Goal: Task Accomplishment & Management: Use online tool/utility

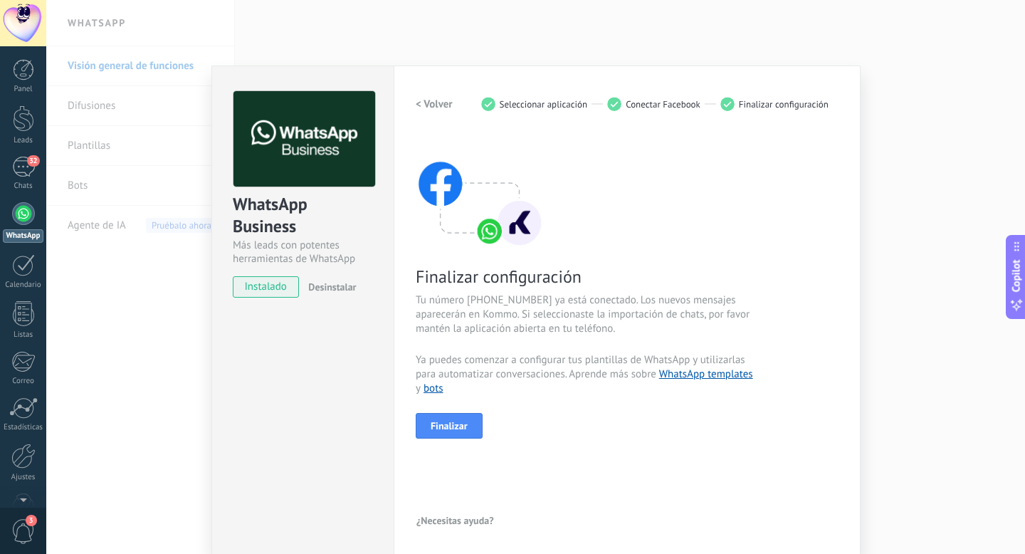
scroll to position [3, 0]
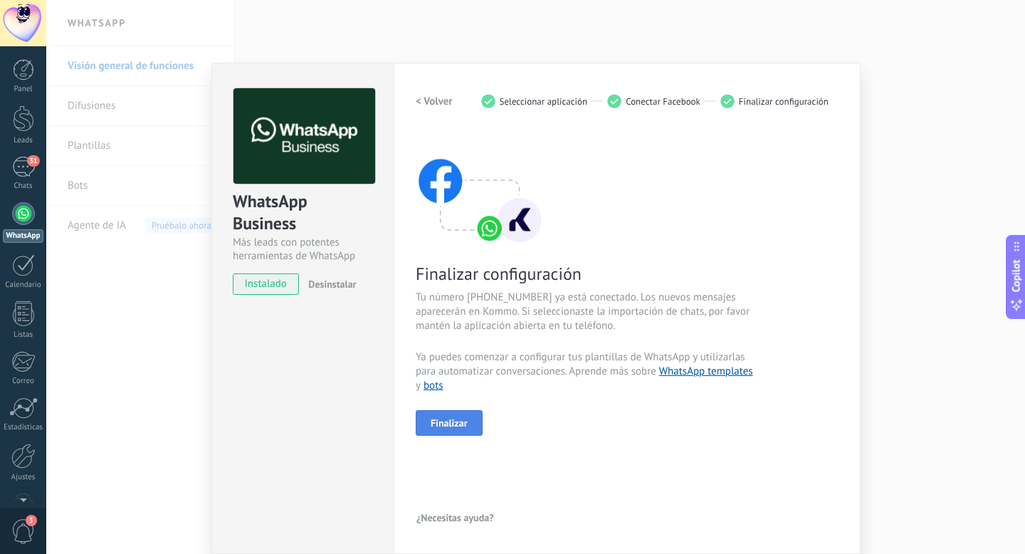
click at [450, 429] on button "Finalizar" at bounding box center [449, 423] width 67 height 26
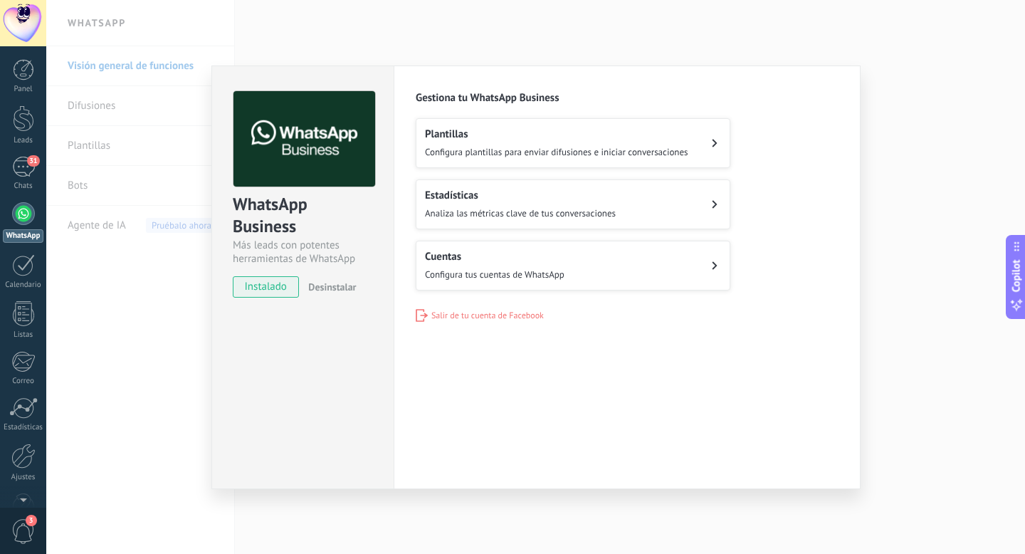
click at [713, 142] on icon at bounding box center [715, 143] width 6 height 9
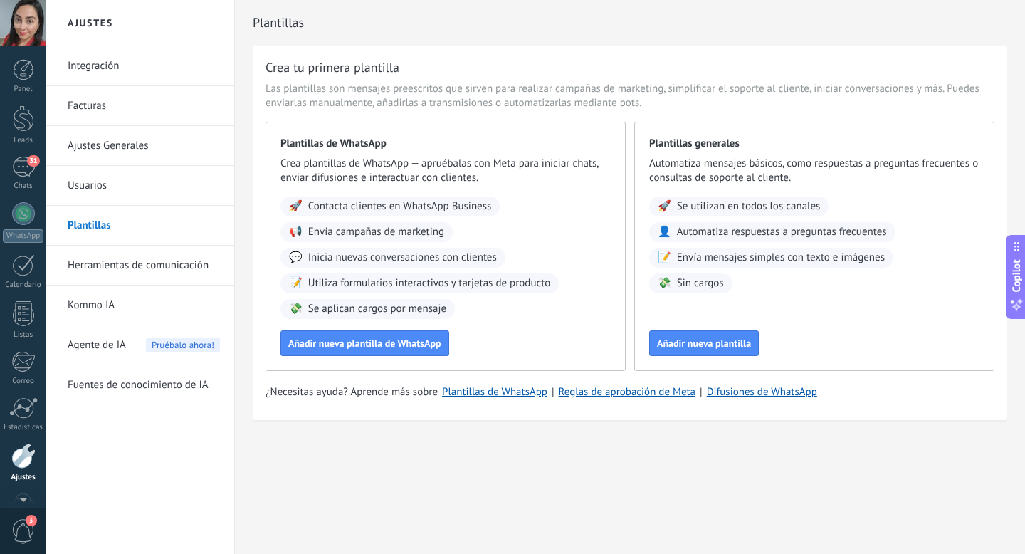
scroll to position [38, 0]
click at [21, 115] on div "Panel Leads 31 Chats WhatsApp Clientes" at bounding box center [23, 264] width 46 height 487
click at [23, 80] on div at bounding box center [23, 80] width 21 height 26
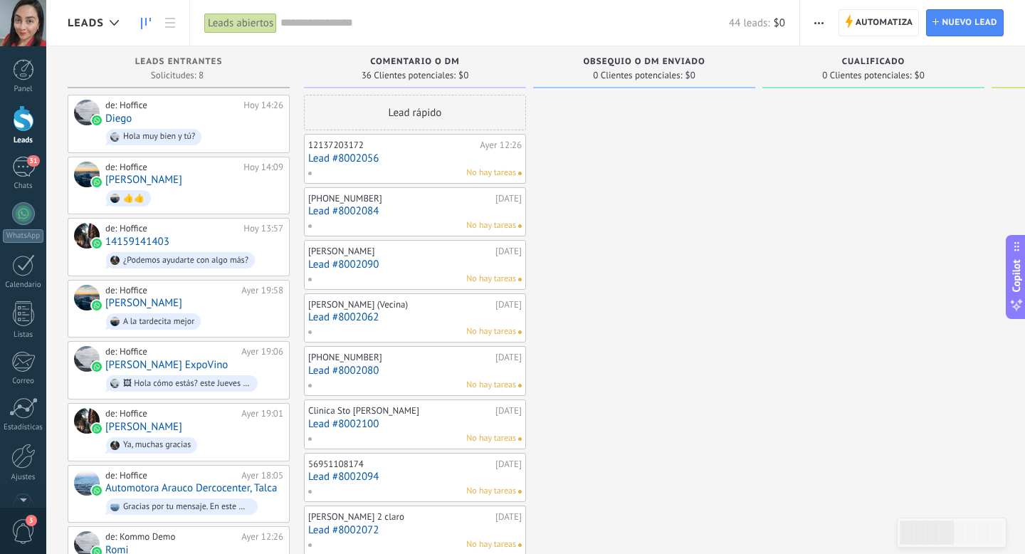
click at [819, 22] on use "button" at bounding box center [818, 23] width 9 height 2
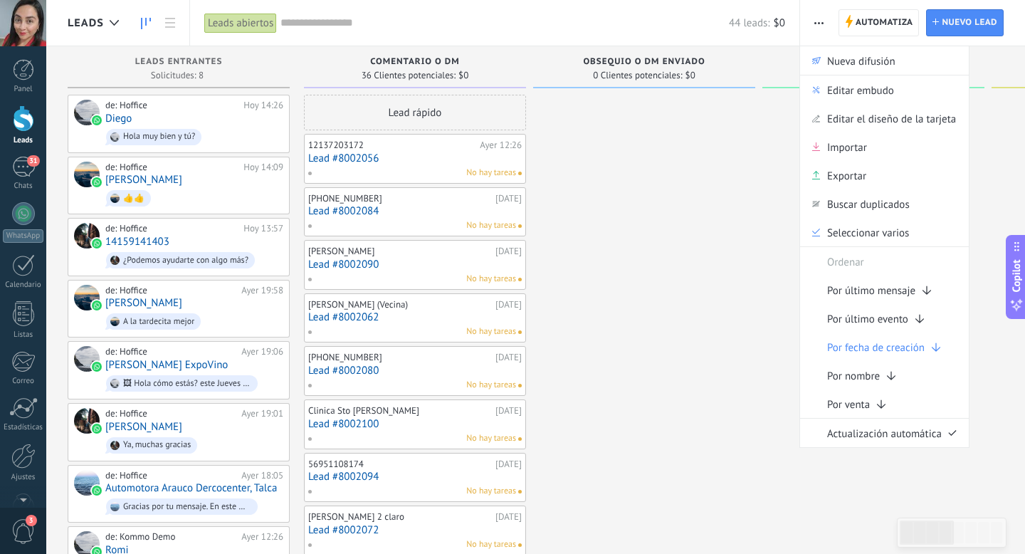
click at [303, 23] on input "text" at bounding box center [504, 23] width 449 height 15
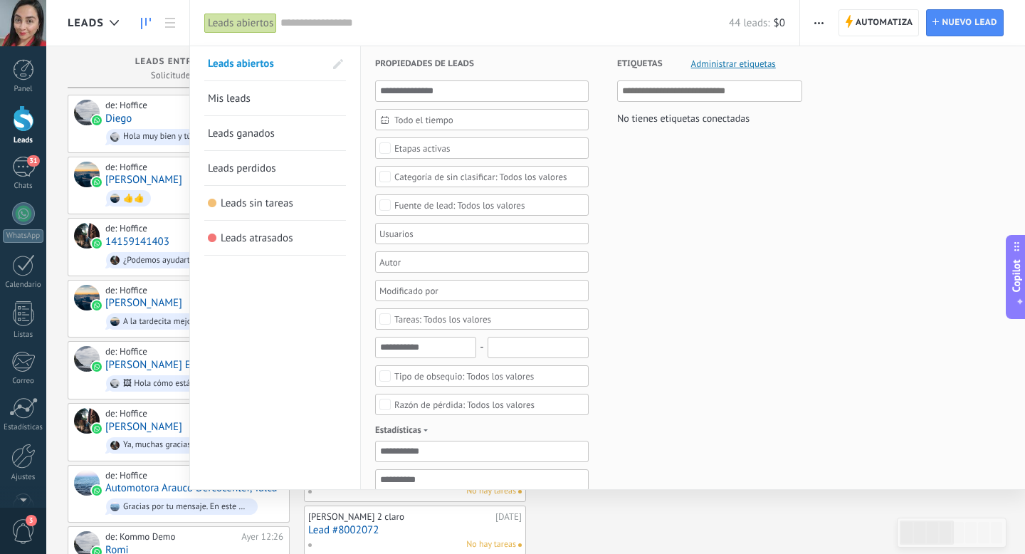
click at [146, 22] on div at bounding box center [512, 277] width 1025 height 554
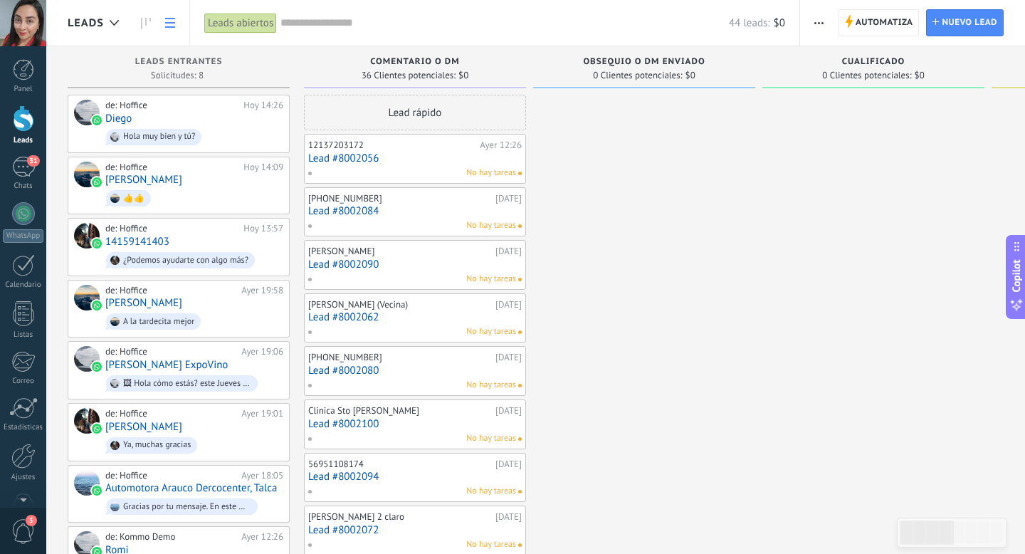
click at [169, 24] on icon at bounding box center [170, 23] width 10 height 10
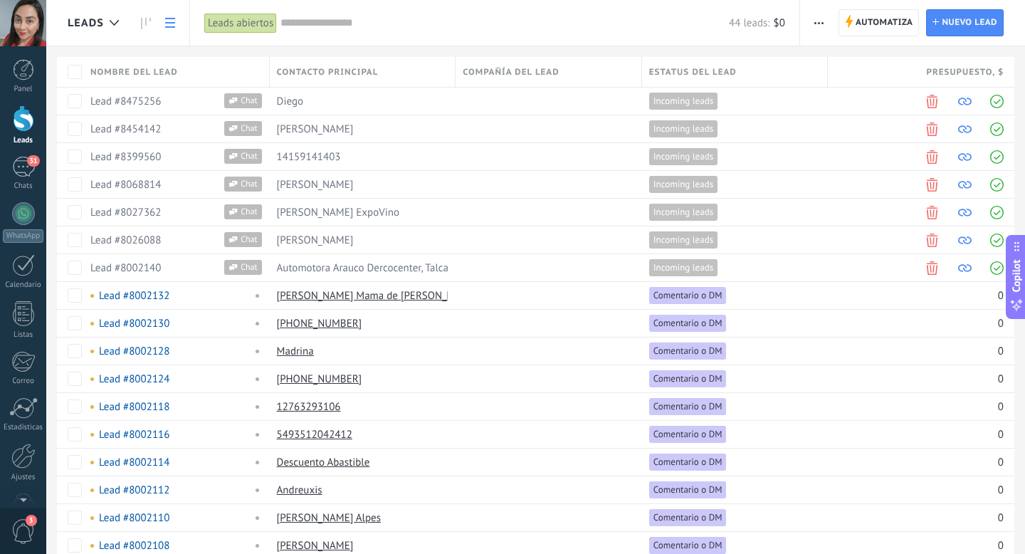
click at [171, 27] on use at bounding box center [170, 23] width 10 height 10
click at [143, 23] on icon at bounding box center [146, 23] width 10 height 11
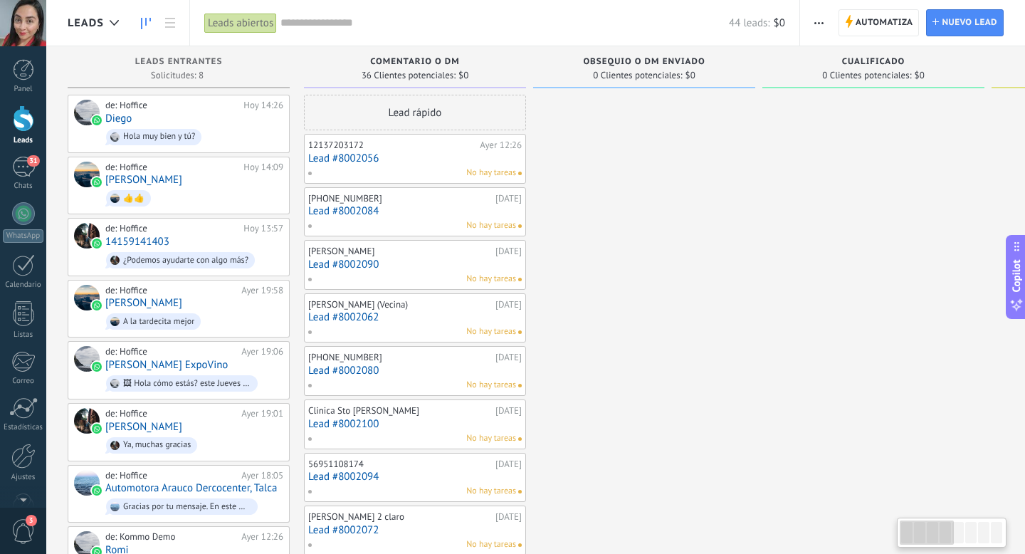
click at [818, 25] on span "button" at bounding box center [818, 22] width 9 height 27
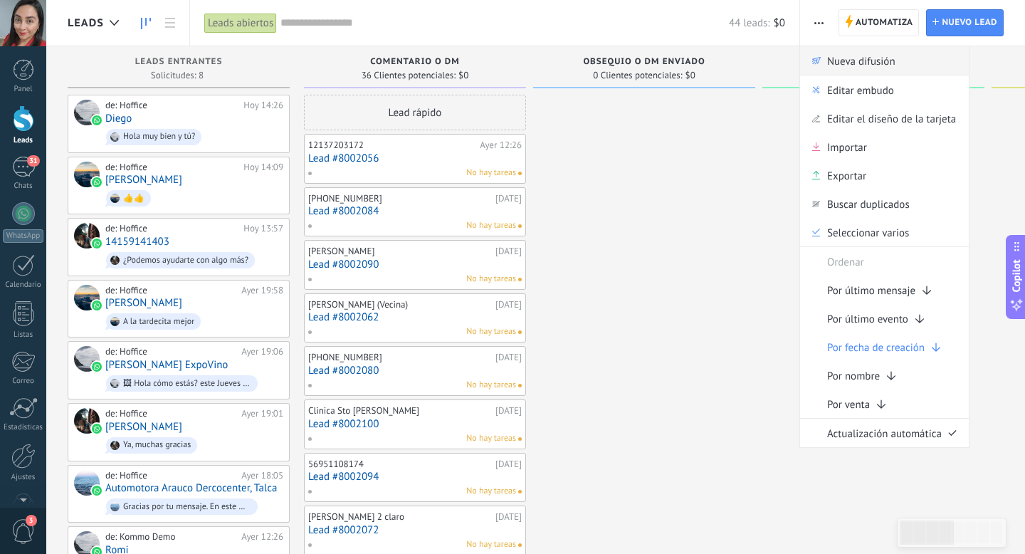
click at [839, 70] on span "Nueva difusión" at bounding box center [861, 60] width 68 height 28
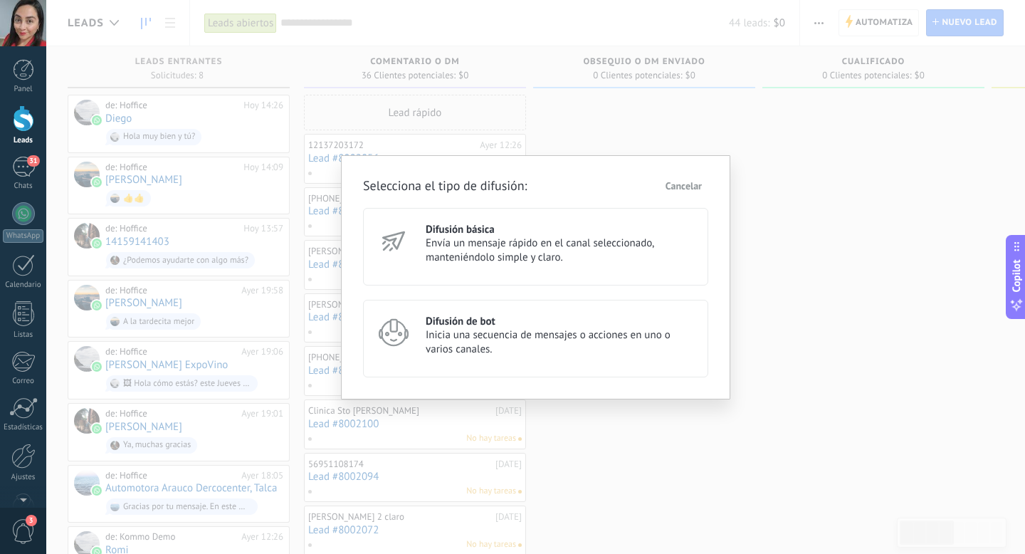
click at [513, 331] on span "Inicia una secuencia de mensajes o acciones en uno o varios canales." at bounding box center [561, 342] width 270 height 28
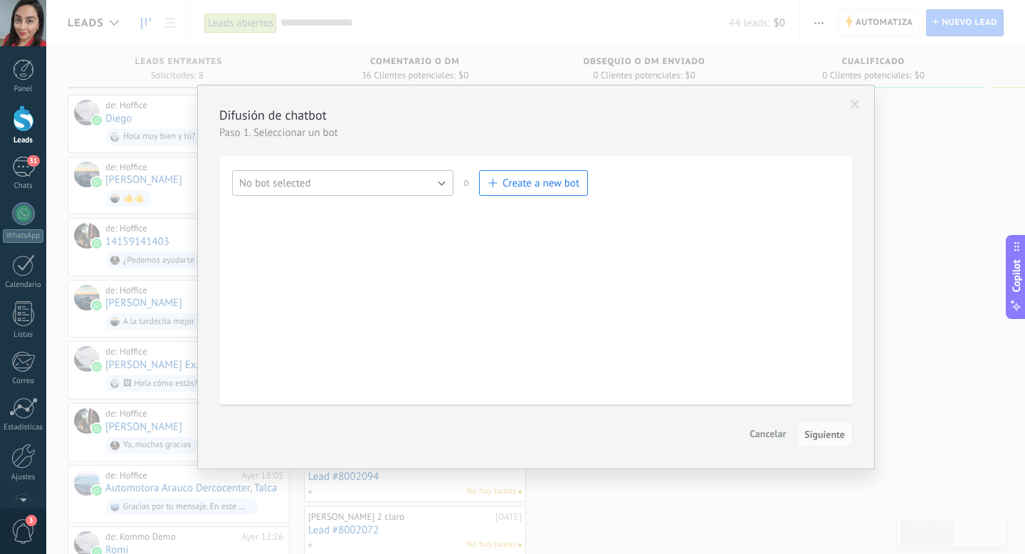
click at [423, 187] on button "No bot selected" at bounding box center [342, 183] width 221 height 26
click at [473, 213] on div "Salesbot Manage bot No bot selected TestBot No bot selected o Create a new bot …" at bounding box center [536, 280] width 608 height 220
click at [523, 186] on span "Create a new bot" at bounding box center [541, 184] width 77 height 14
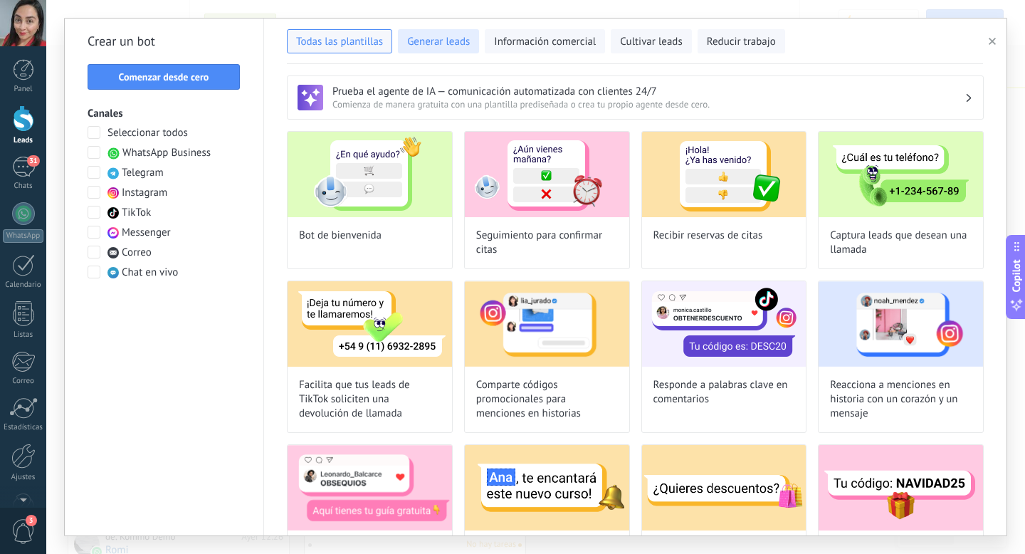
click at [439, 45] on span "Generar leads" at bounding box center [438, 42] width 63 height 14
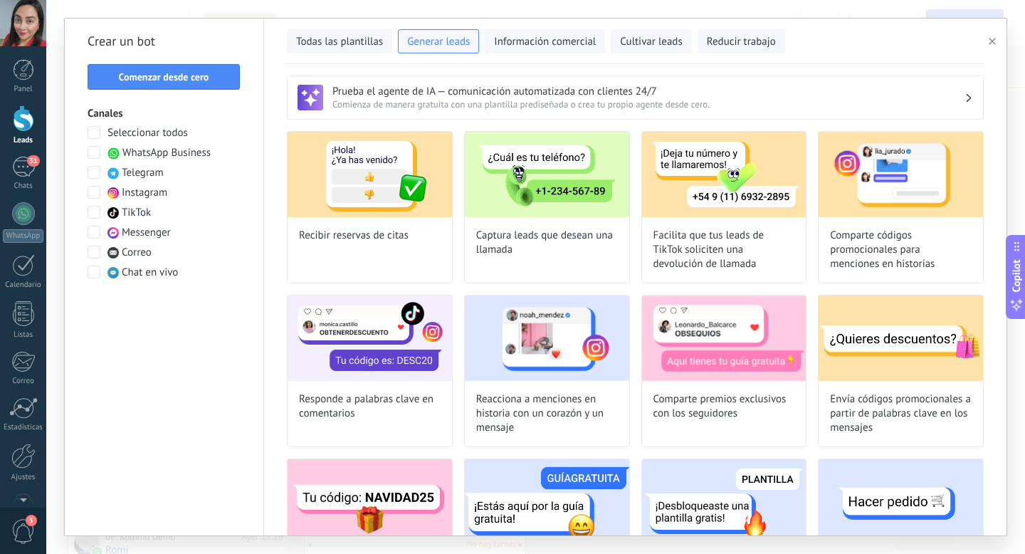
click at [995, 45] on span "button" at bounding box center [992, 41] width 7 height 10
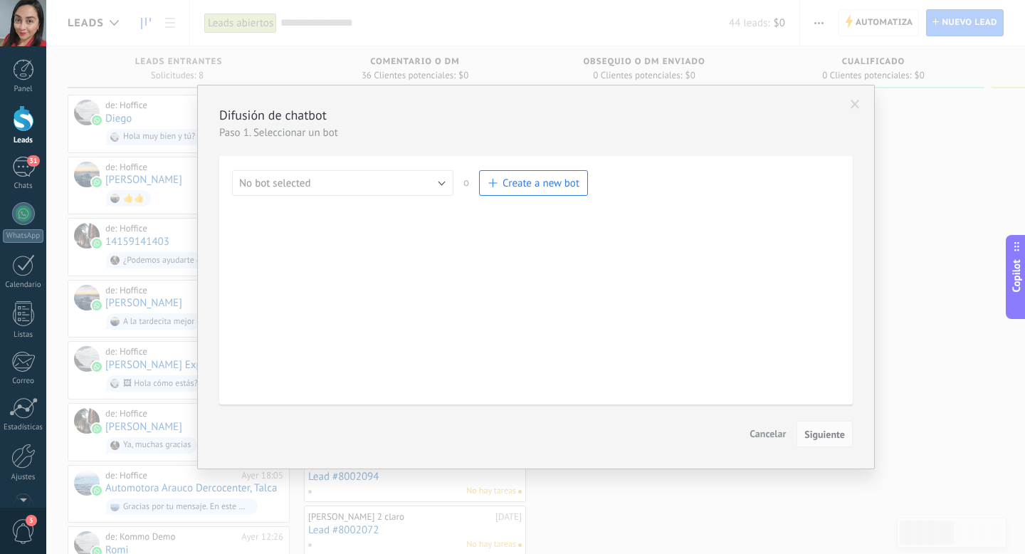
click at [540, 190] on button "Create a new bot" at bounding box center [533, 183] width 109 height 26
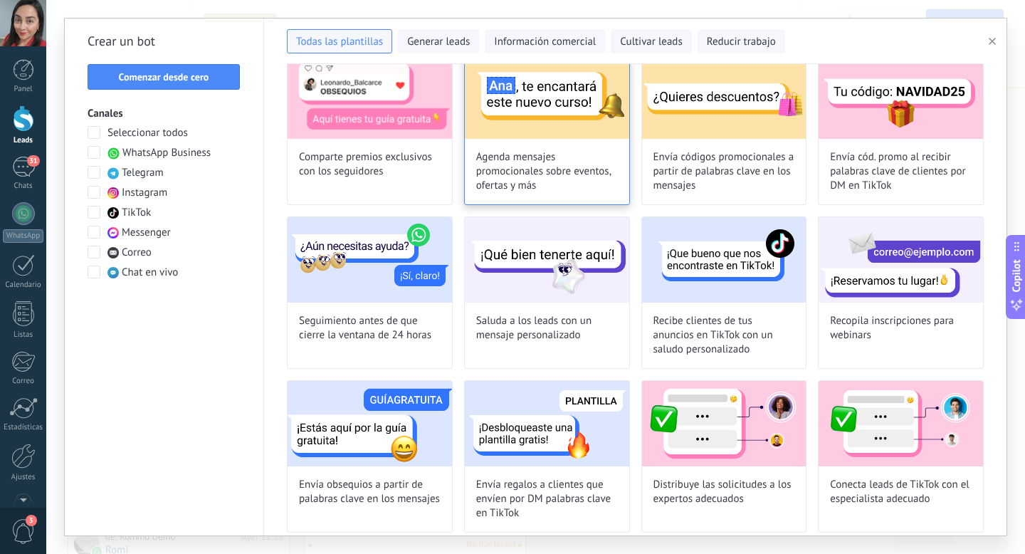
scroll to position [372, 0]
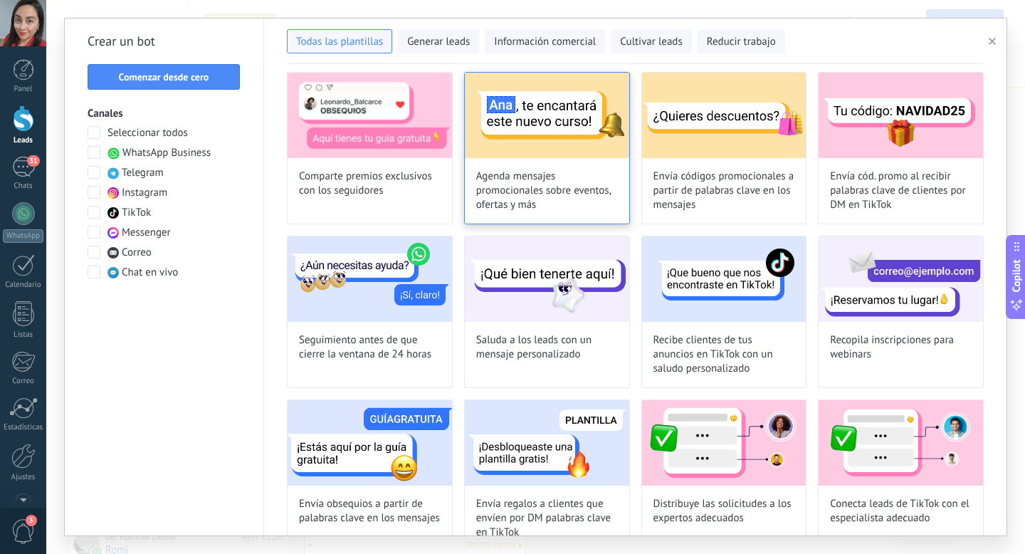
click at [530, 137] on img at bounding box center [547, 115] width 164 height 85
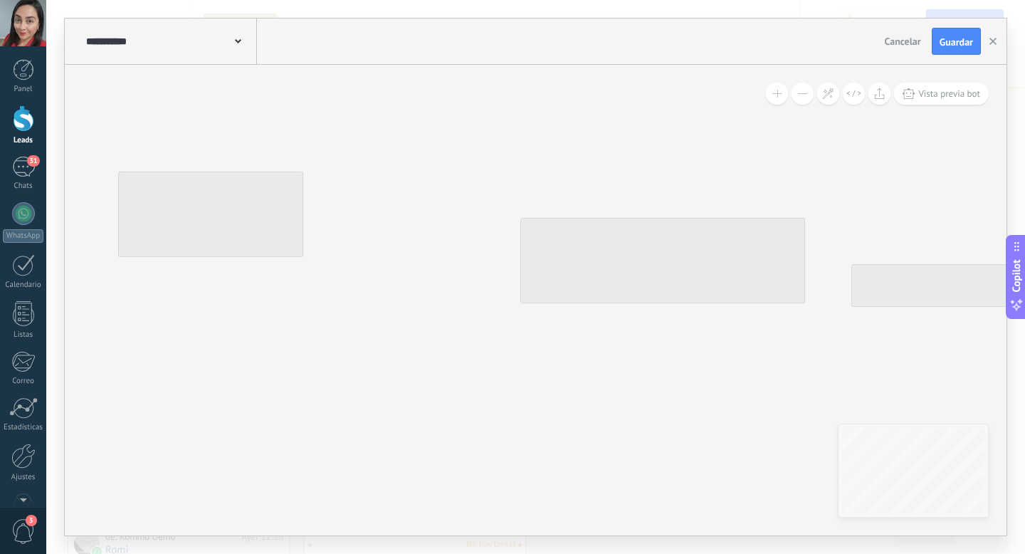
type input "**********"
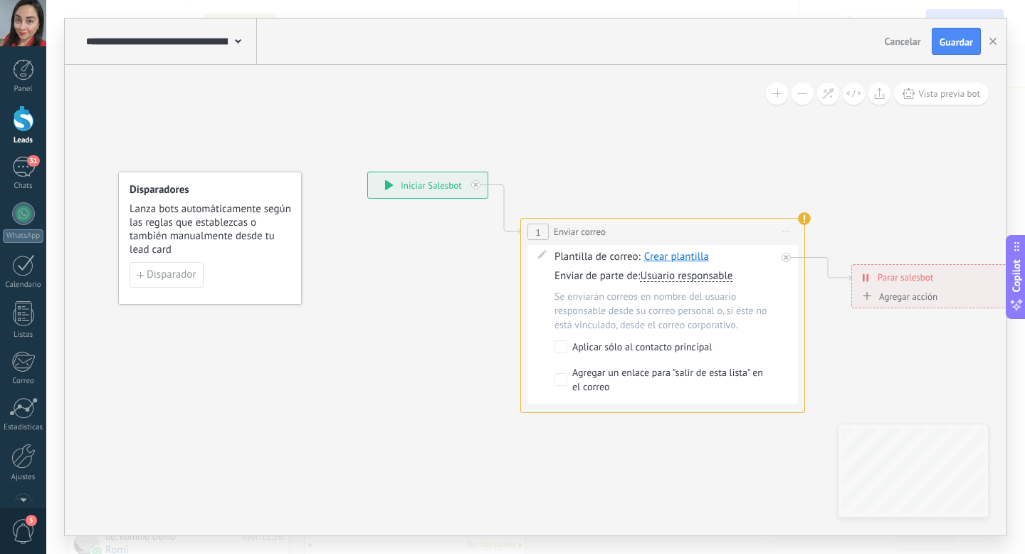
click at [683, 260] on span "Crear plantilla" at bounding box center [676, 257] width 65 height 14
